Goal: Go to known website: Go to known website

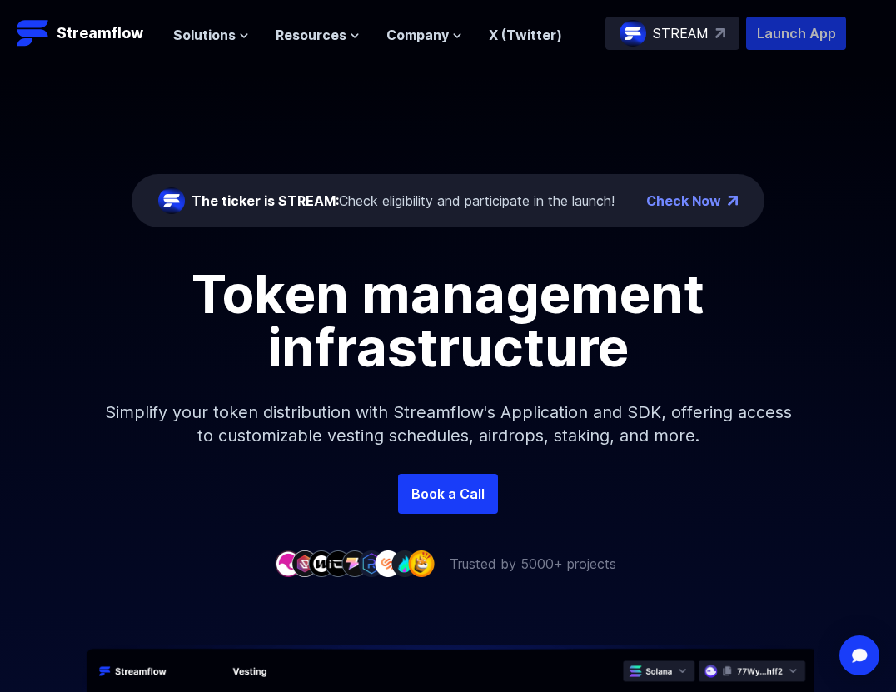
click at [806, 36] on p "Launch App" at bounding box center [796, 33] width 100 height 33
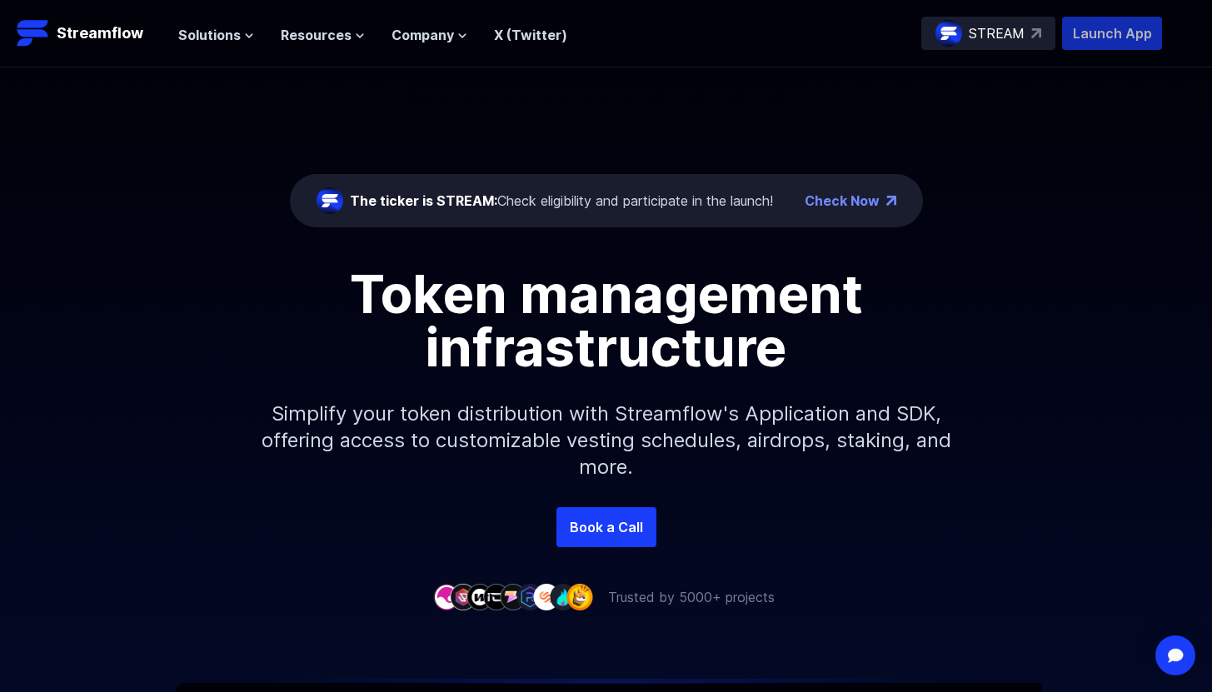
click at [1112, 35] on p "Launch App" at bounding box center [1112, 33] width 100 height 33
